Goal: Information Seeking & Learning: Learn about a topic

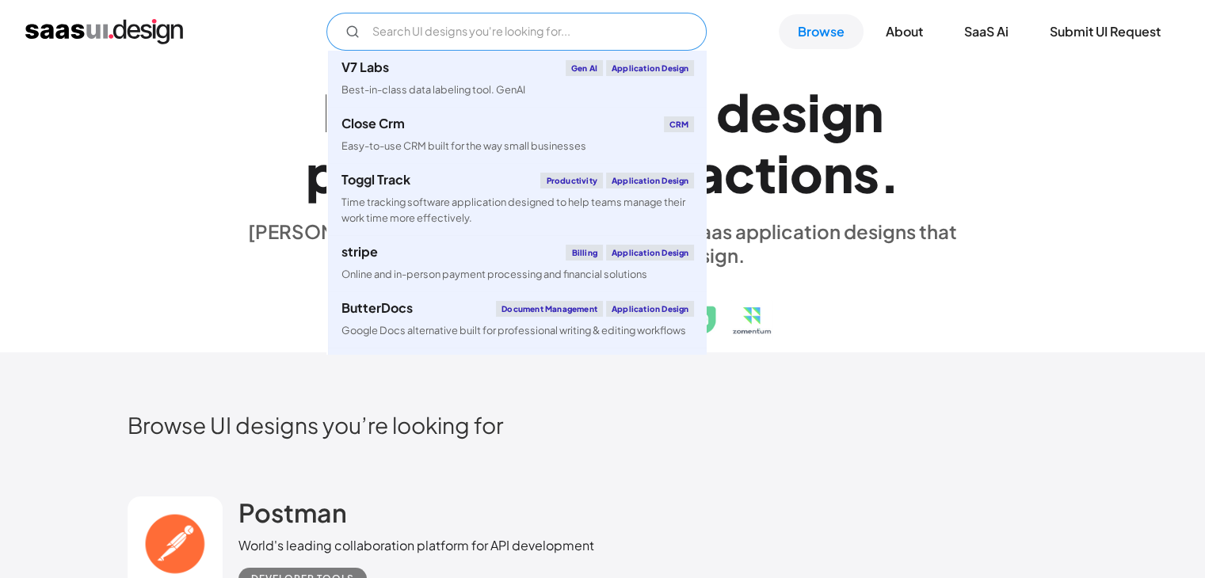
click at [487, 30] on input "Email Form" at bounding box center [516, 32] width 380 height 38
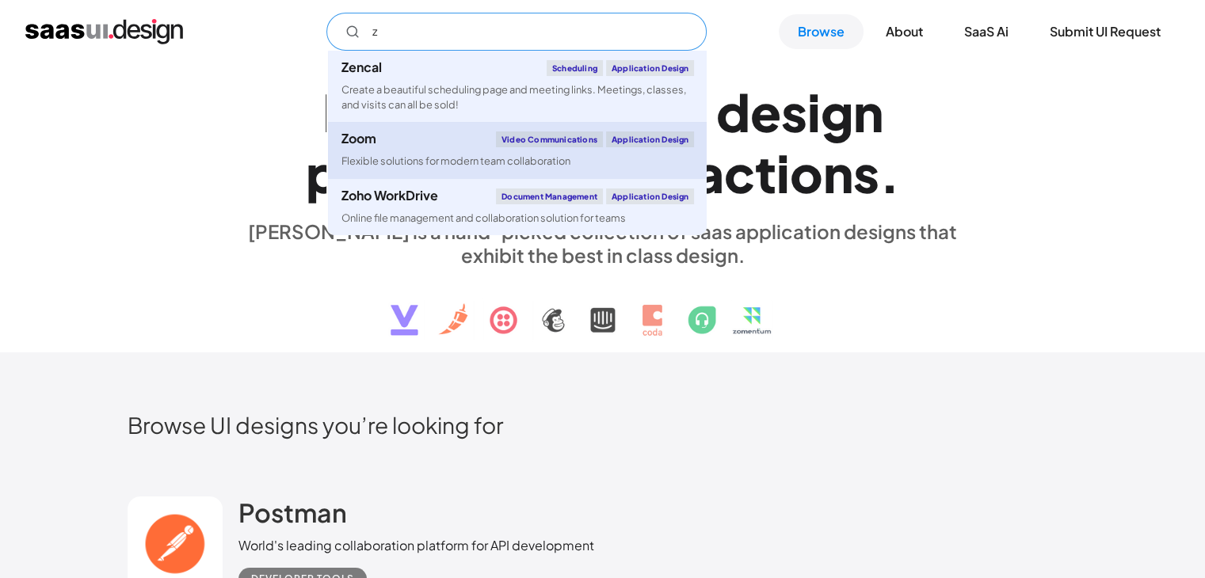
click at [403, 135] on div "Zoom Video Communications Application Design" at bounding box center [517, 140] width 353 height 16
type input "z"
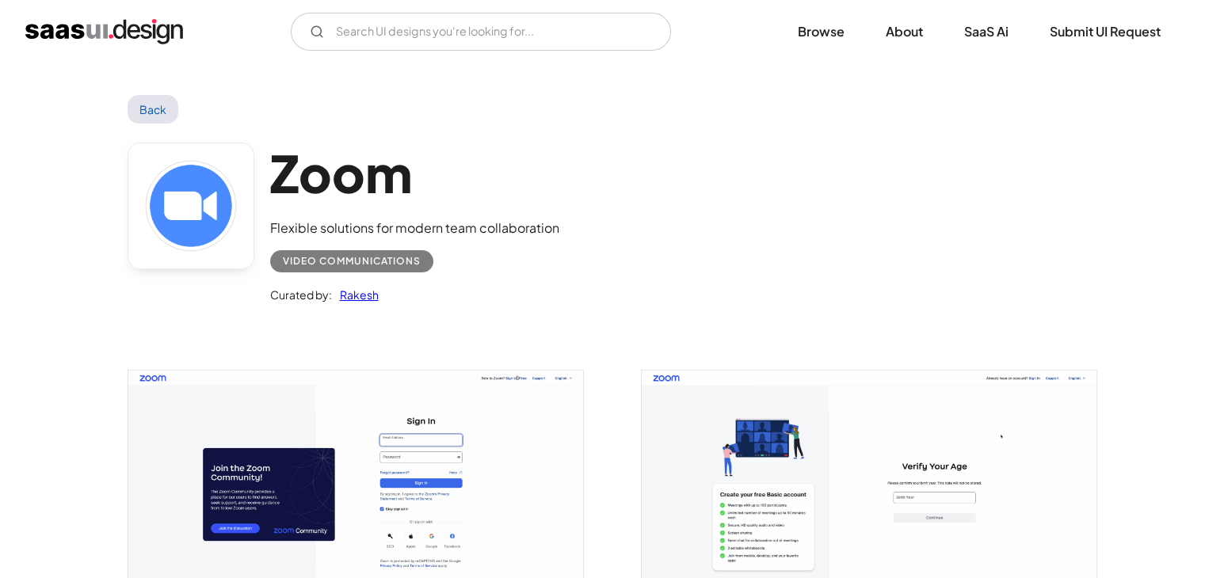
scroll to position [105, 0]
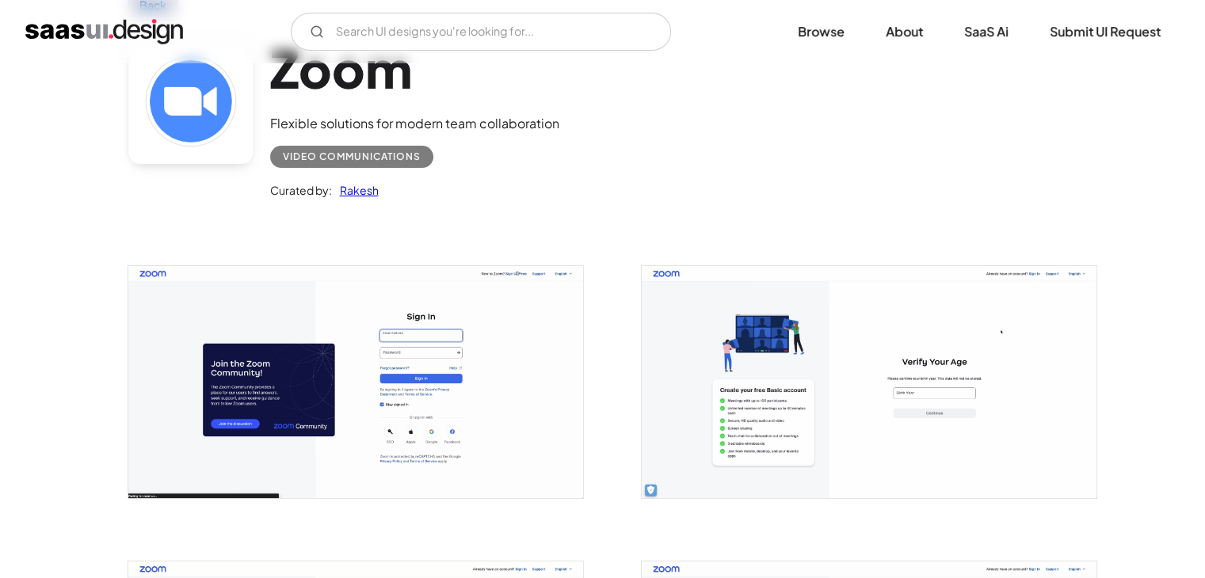
click at [885, 393] on img "open lightbox" at bounding box center [869, 382] width 455 height 232
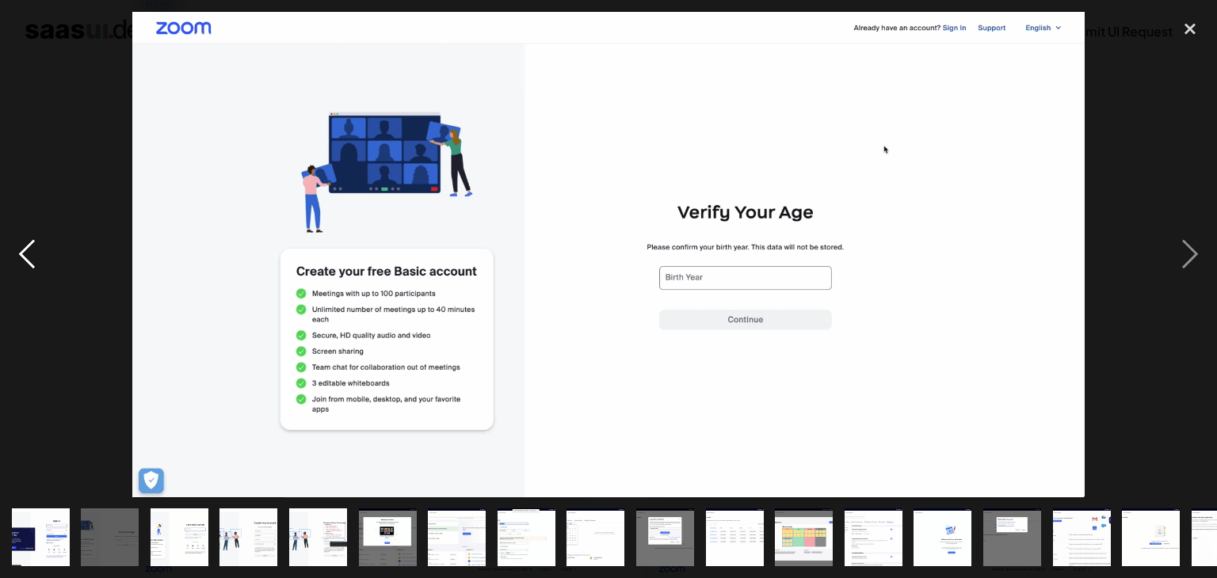
click at [19, 246] on div "previous image" at bounding box center [27, 255] width 54 height 486
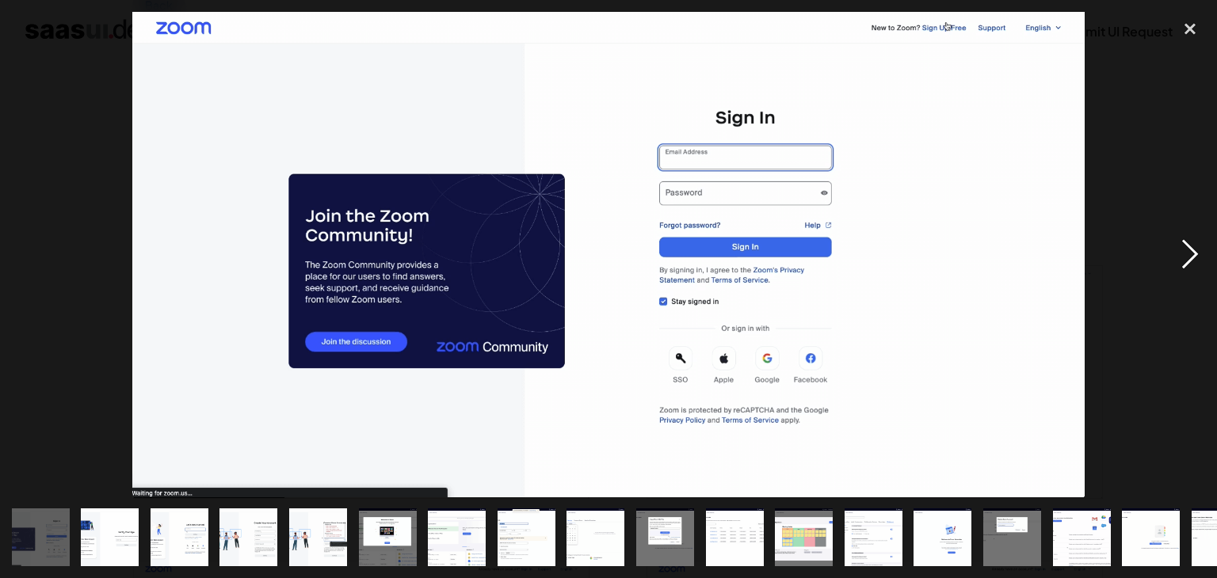
click at [1191, 261] on div "next image" at bounding box center [1190, 255] width 54 height 486
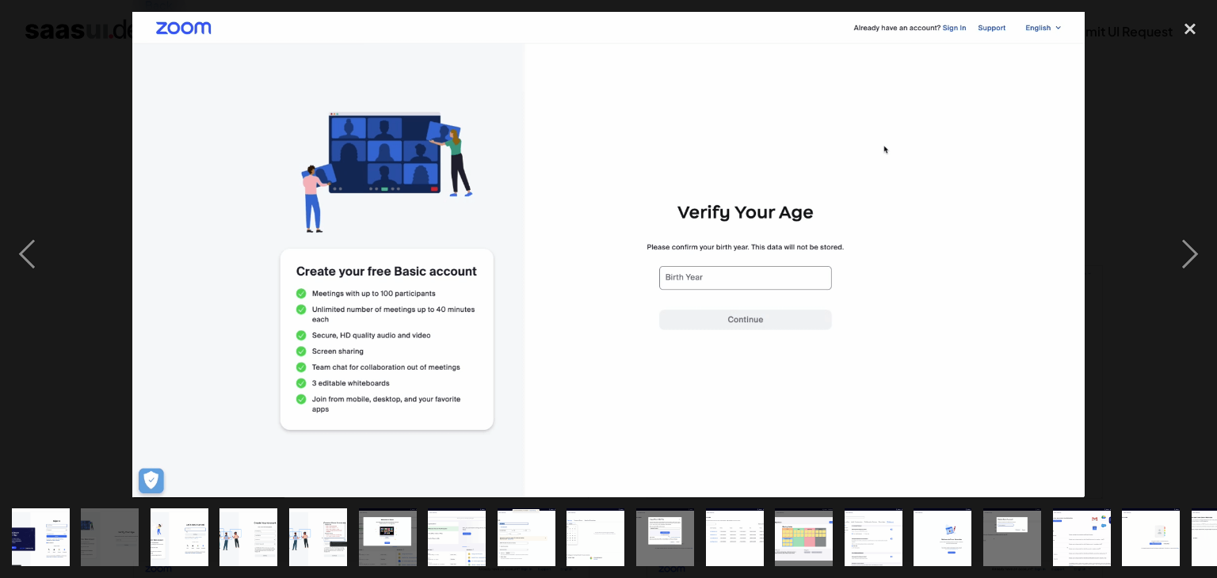
click at [385, 162] on img at bounding box center [608, 255] width 953 height 486
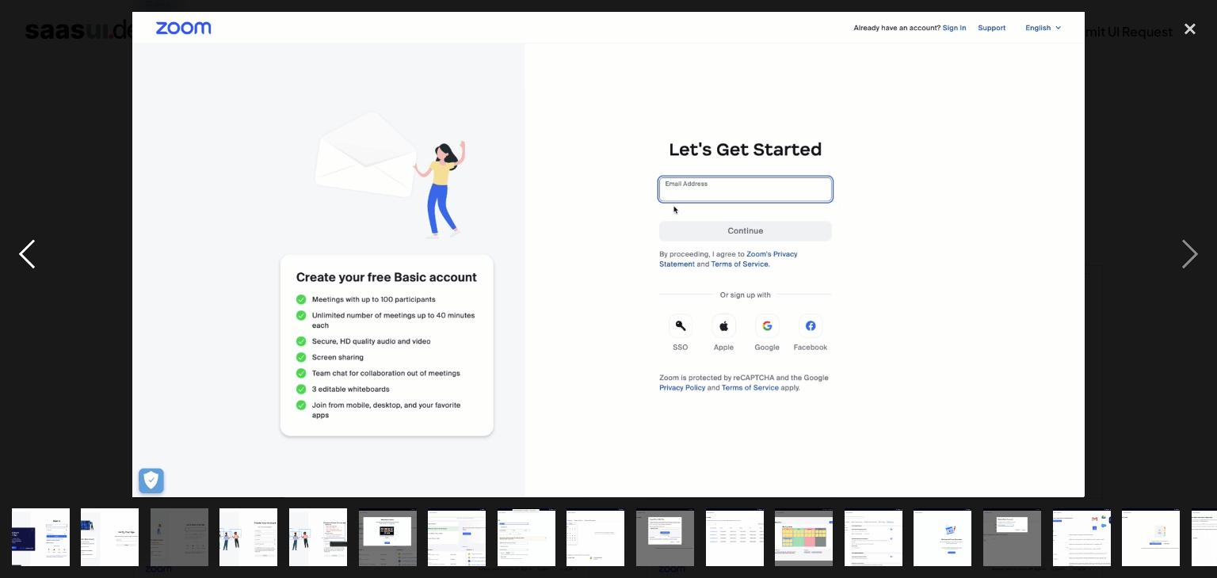
click at [21, 250] on div "previous image" at bounding box center [27, 255] width 54 height 486
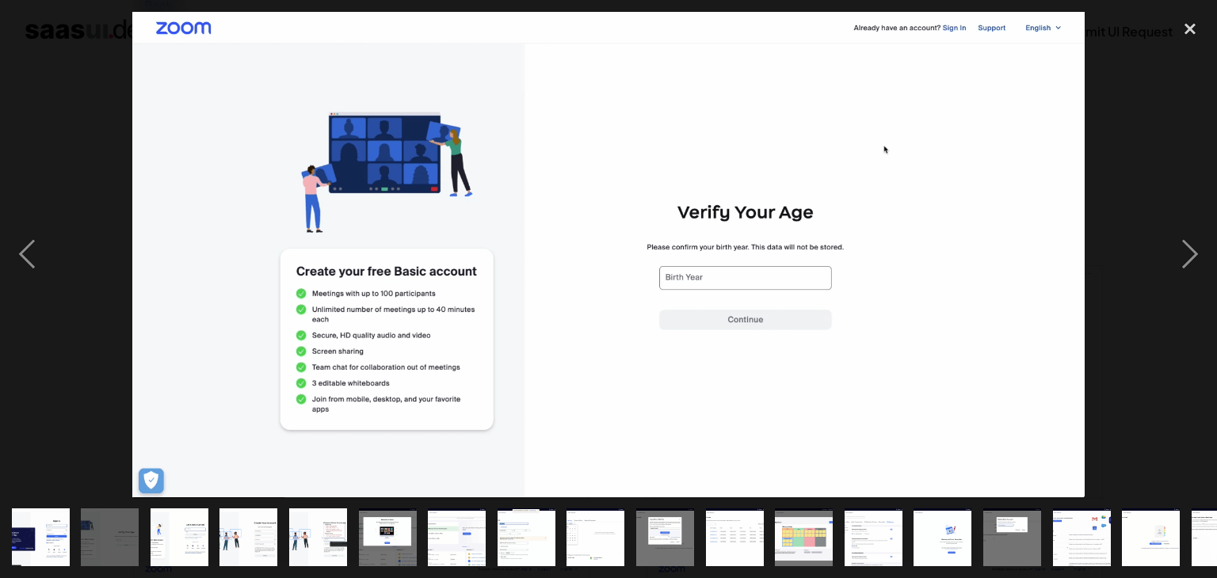
click at [361, 128] on img at bounding box center [608, 255] width 953 height 486
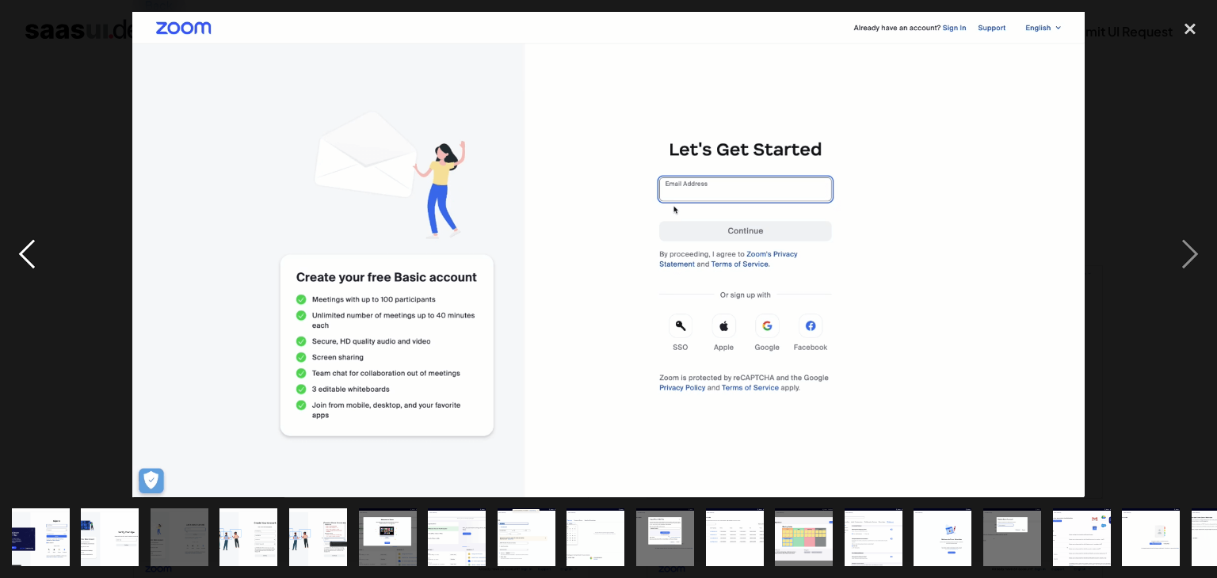
click at [29, 252] on div "previous image" at bounding box center [27, 255] width 54 height 486
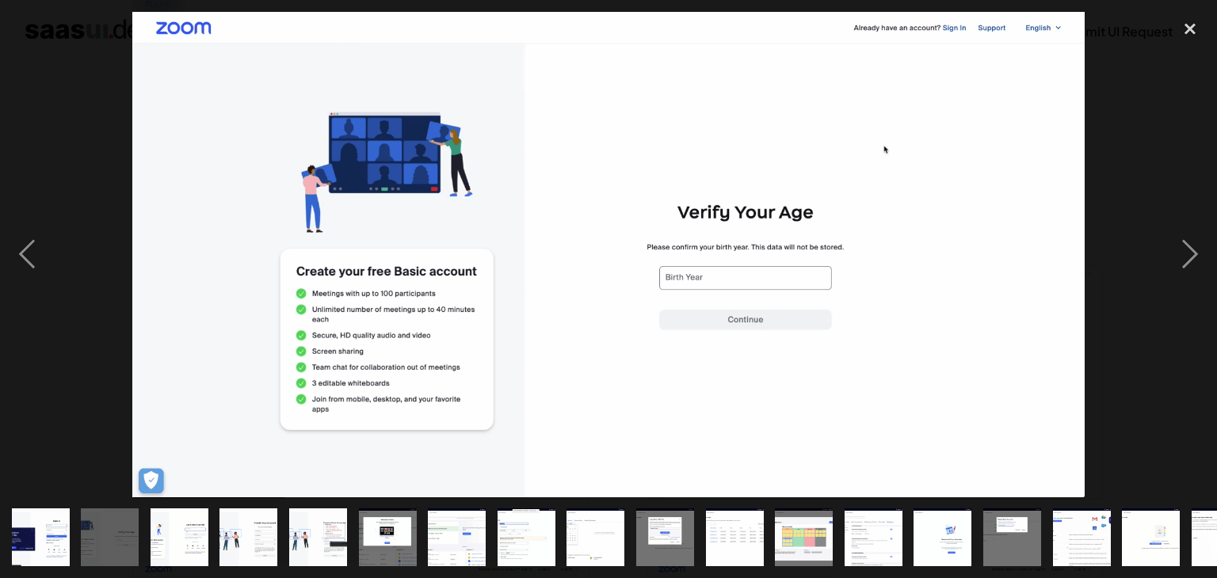
click at [376, 158] on img at bounding box center [608, 255] width 953 height 486
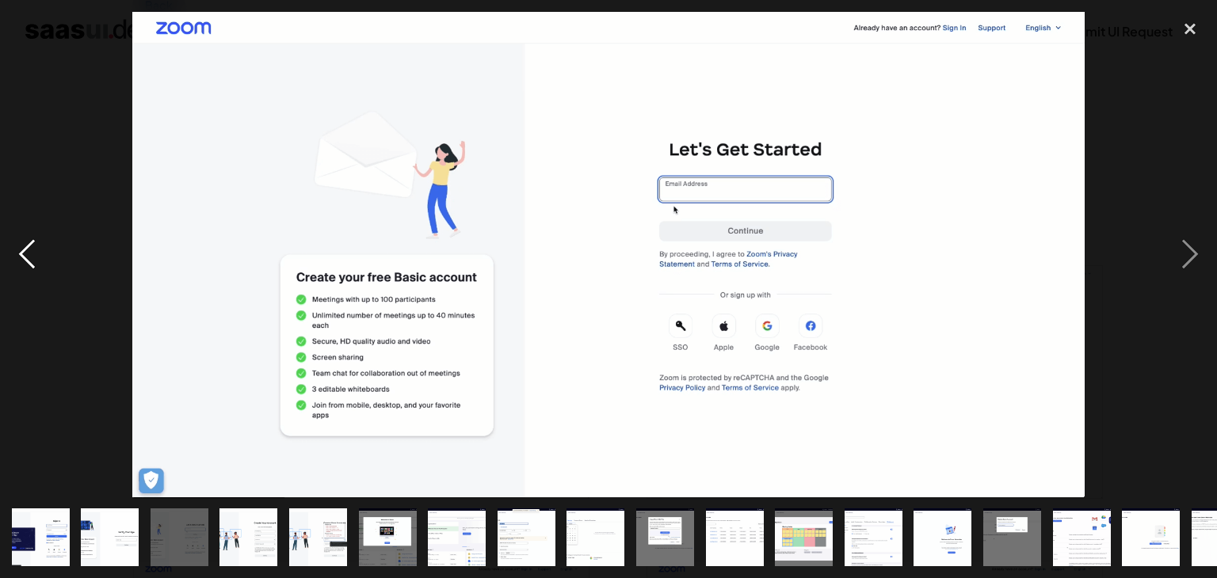
click at [22, 253] on div "previous image" at bounding box center [27, 255] width 54 height 486
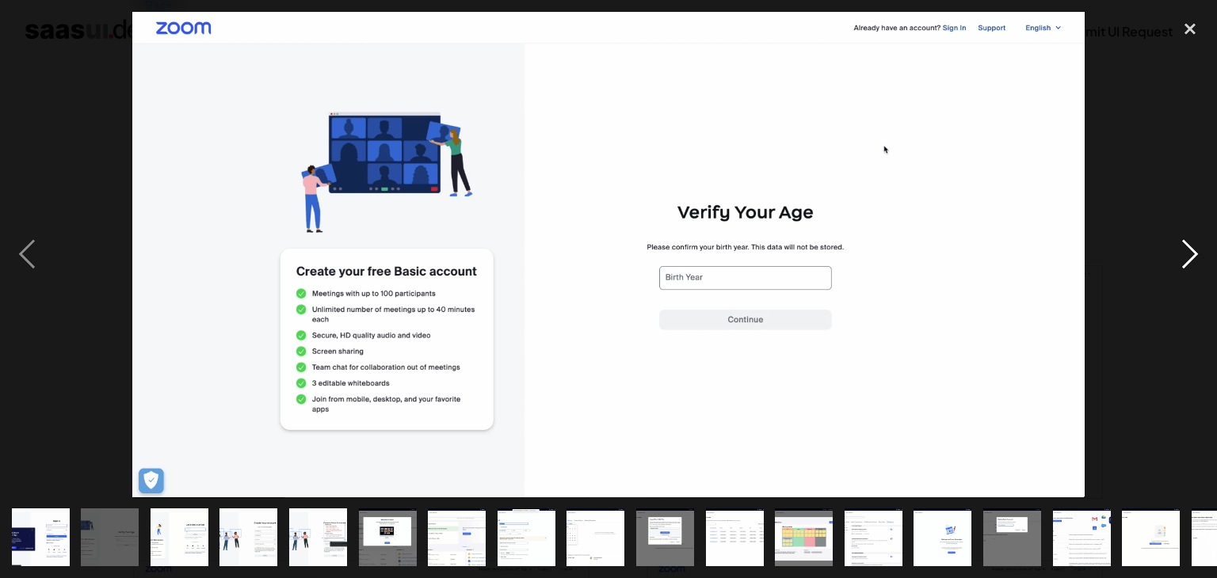
click at [1195, 243] on div "next image" at bounding box center [1190, 255] width 54 height 486
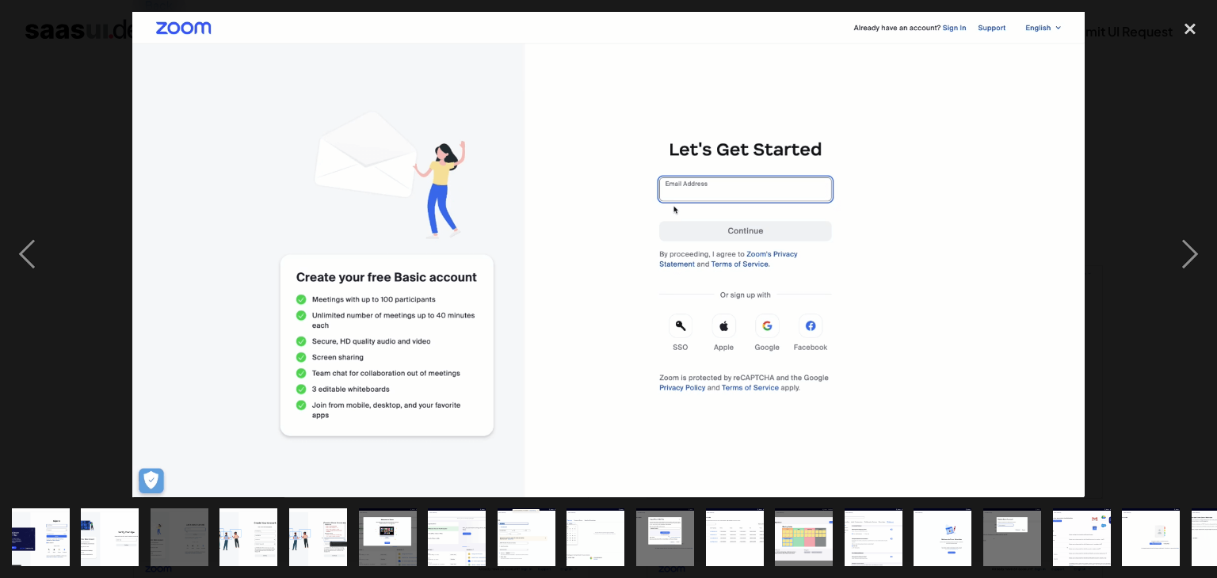
click at [1119, 182] on div at bounding box center [608, 255] width 1217 height 486
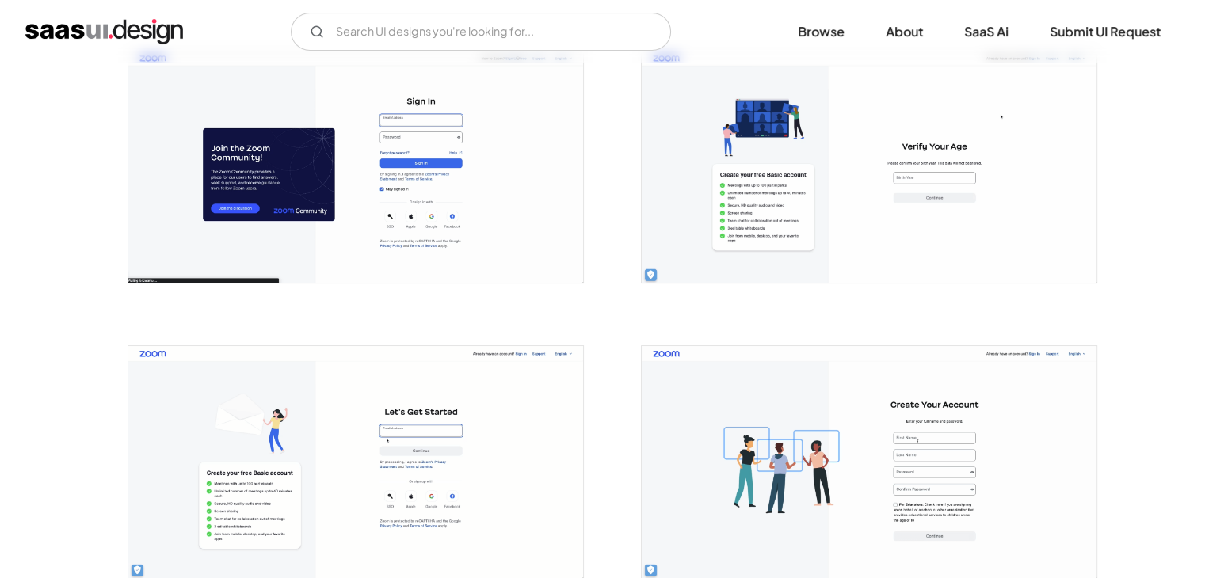
scroll to position [320, 0]
click at [374, 426] on img "open lightbox" at bounding box center [355, 462] width 455 height 232
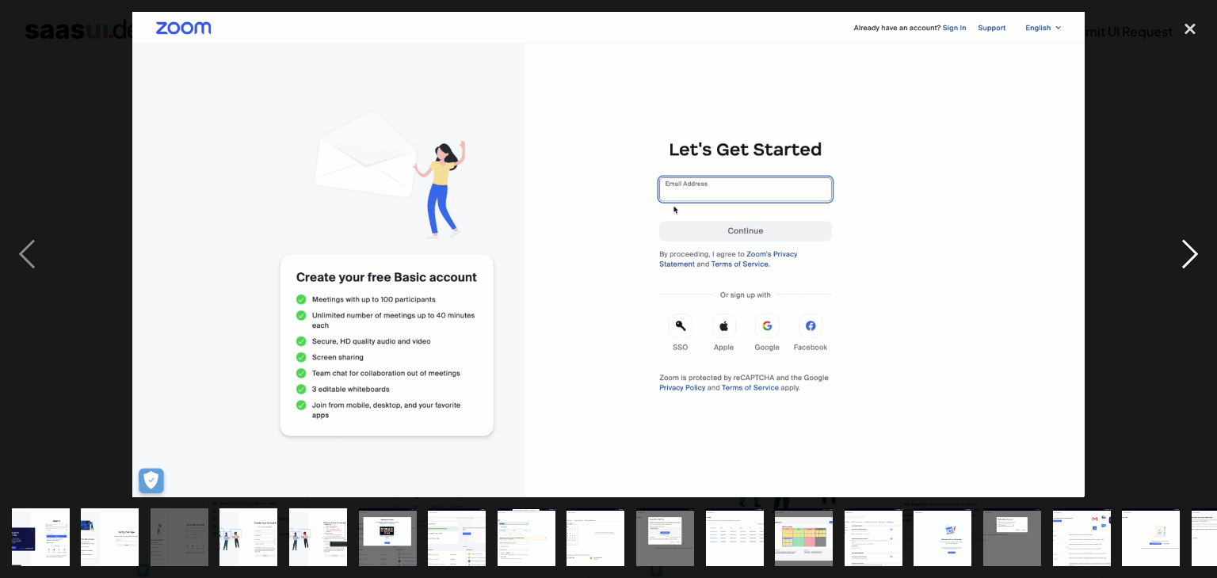
click at [1188, 254] on div "next image" at bounding box center [1190, 255] width 54 height 486
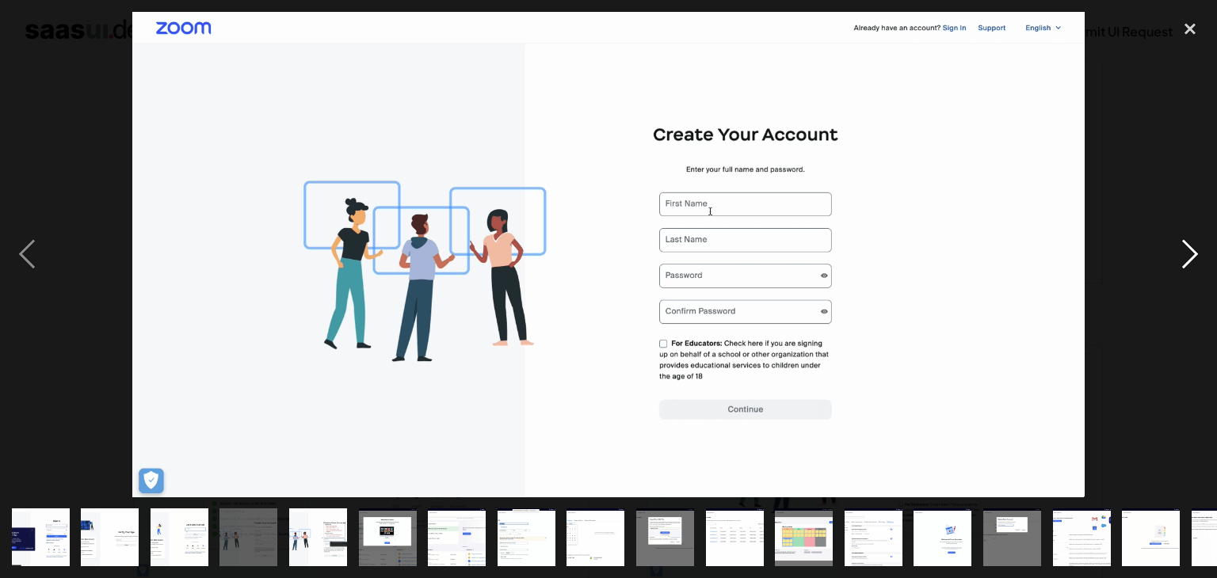
click at [1192, 239] on div "next image" at bounding box center [1190, 255] width 54 height 486
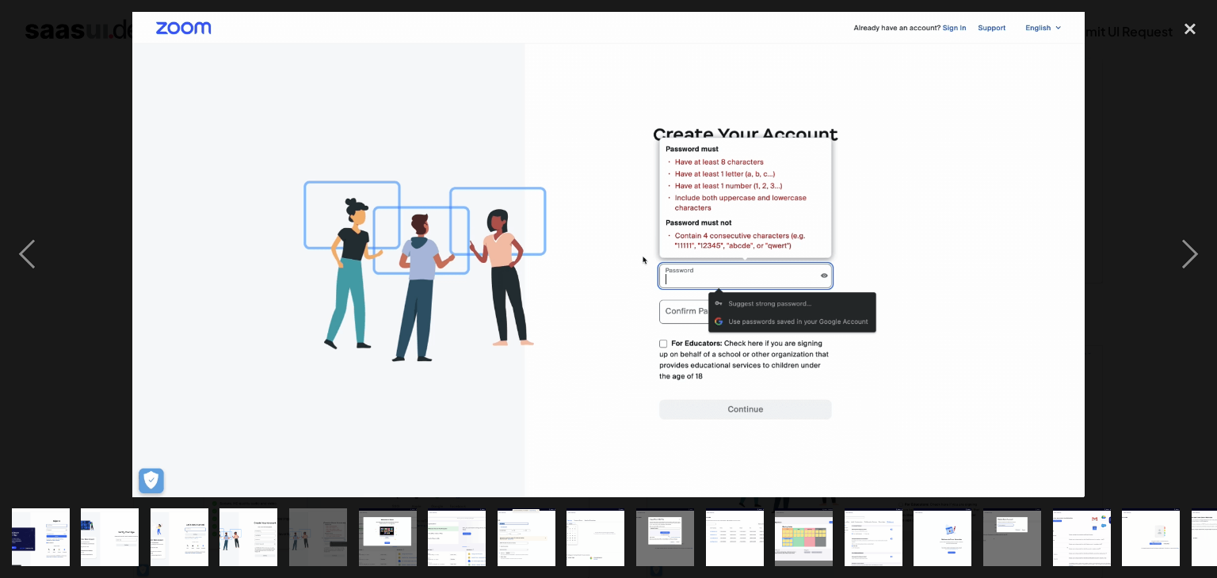
click at [1141, 162] on div at bounding box center [608, 255] width 1217 height 486
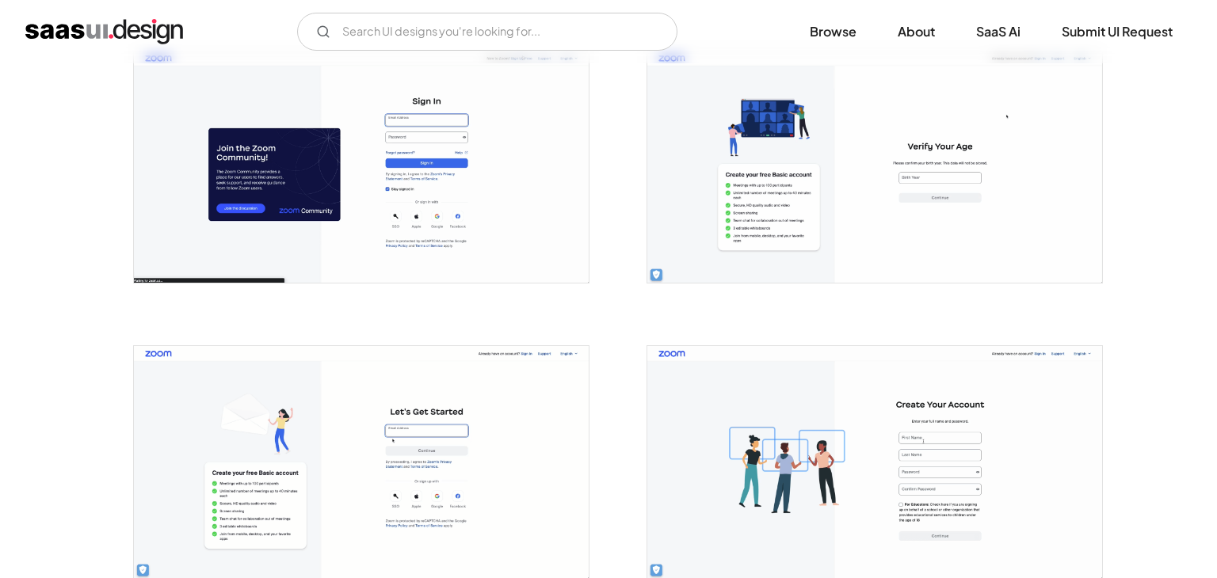
click at [1141, 162] on div at bounding box center [608, 255] width 1217 height 486
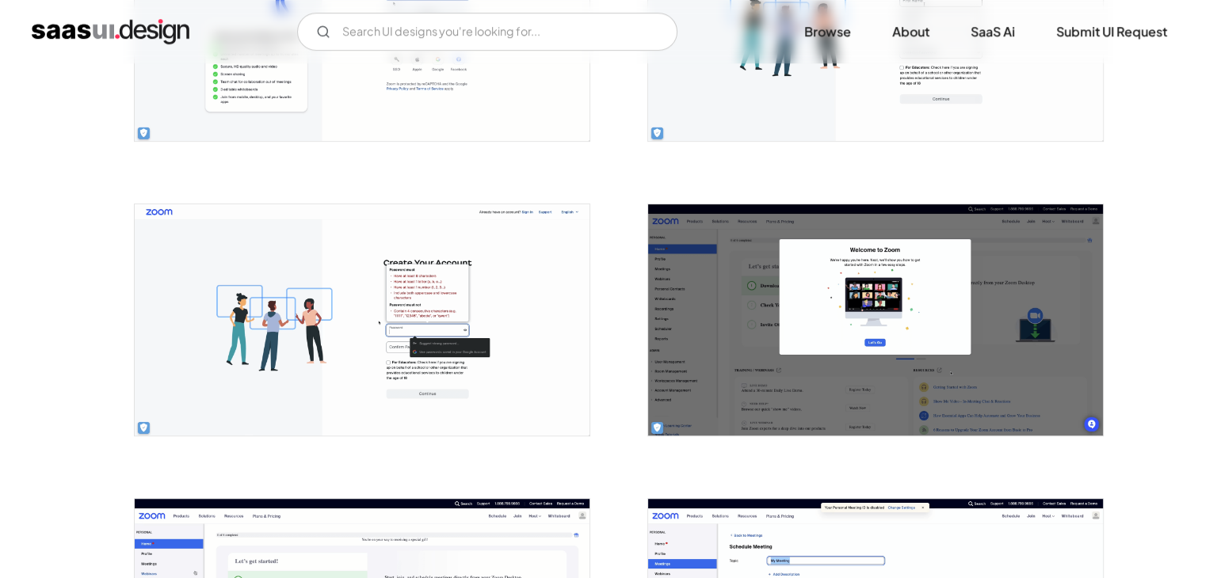
scroll to position [761, 0]
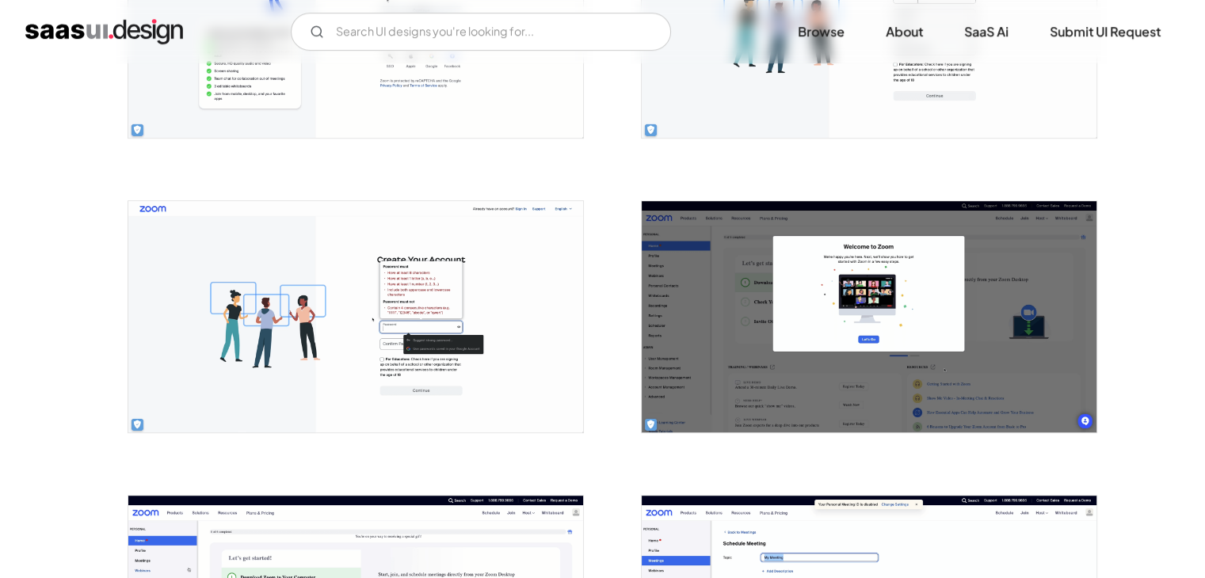
click at [418, 332] on img "open lightbox" at bounding box center [355, 317] width 455 height 232
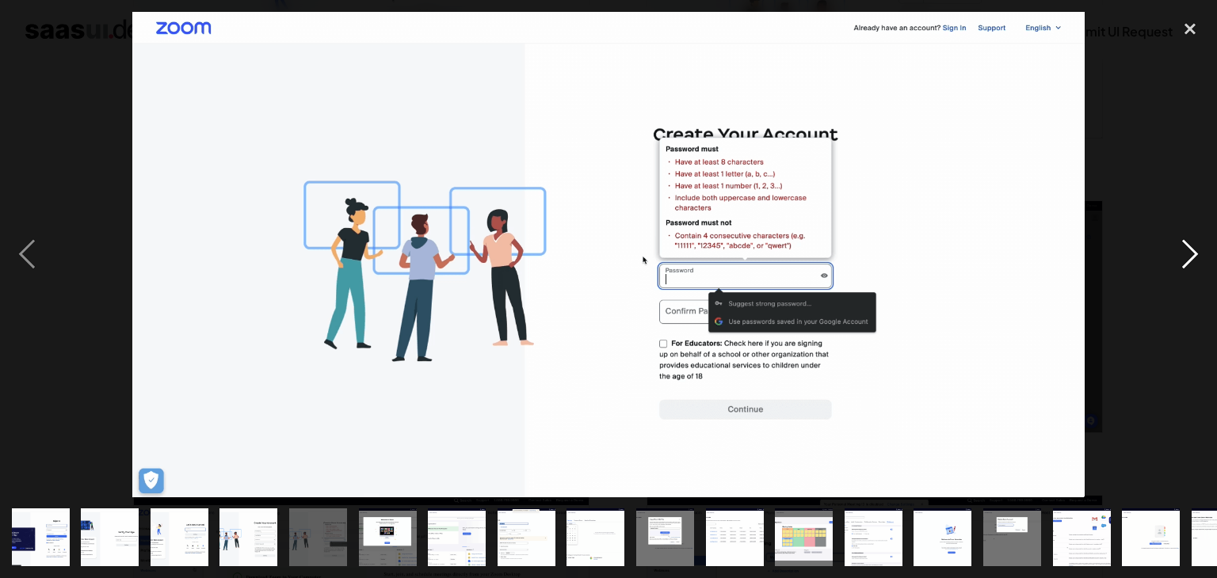
click at [1177, 242] on div "next image" at bounding box center [1190, 255] width 54 height 486
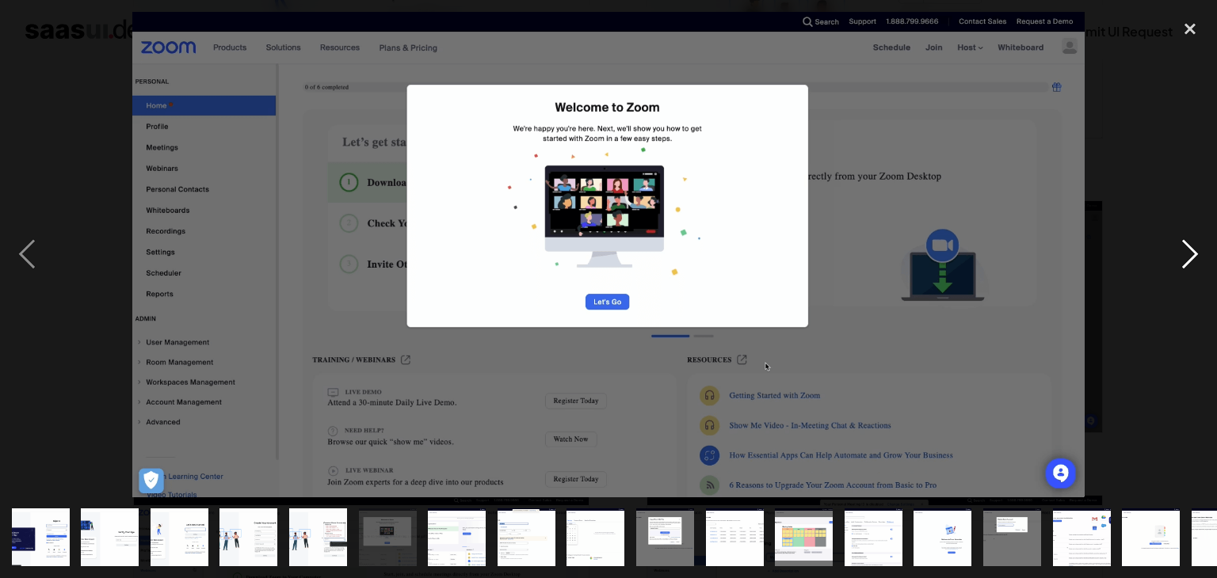
click at [1177, 242] on div "next image" at bounding box center [1190, 255] width 54 height 486
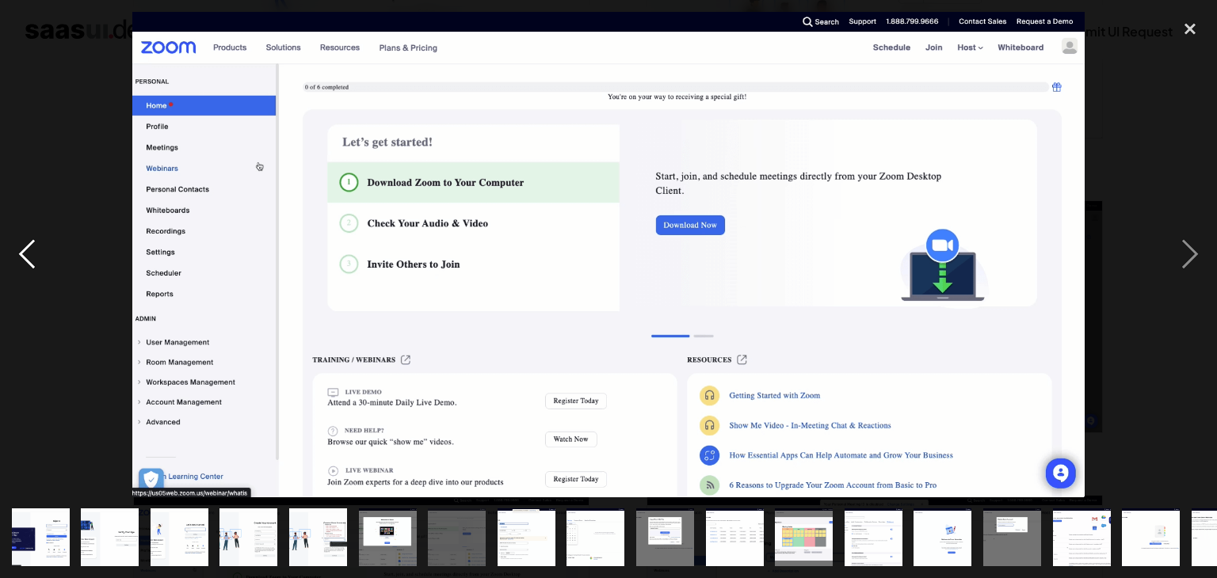
click at [32, 245] on div "previous image" at bounding box center [27, 255] width 54 height 486
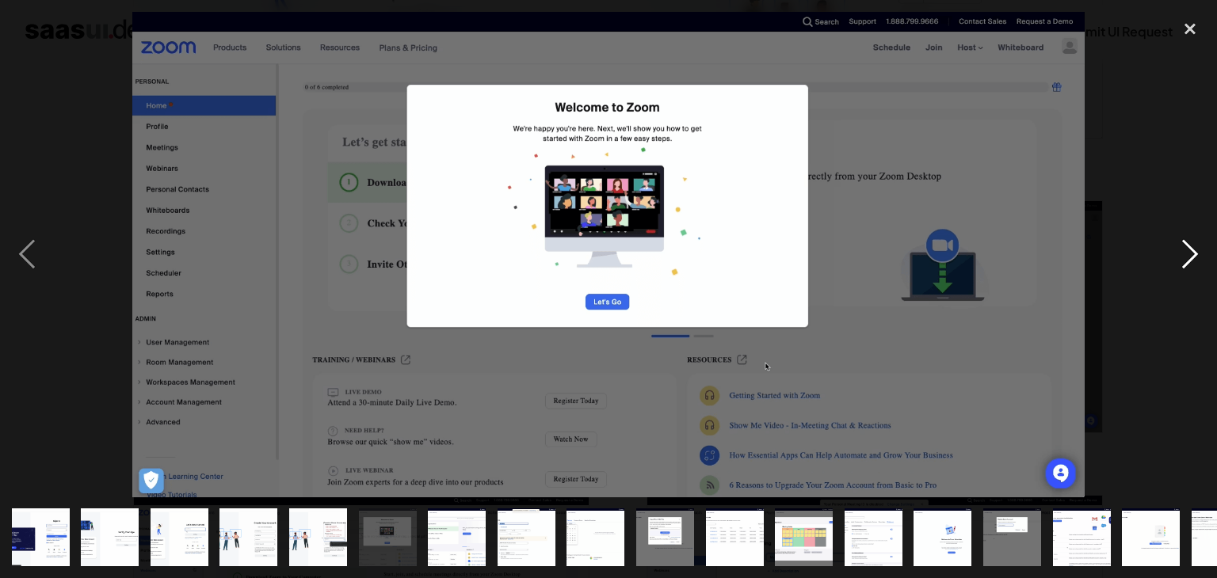
click at [1189, 252] on div "next image" at bounding box center [1190, 255] width 54 height 486
